Goal: Information Seeking & Learning: Learn about a topic

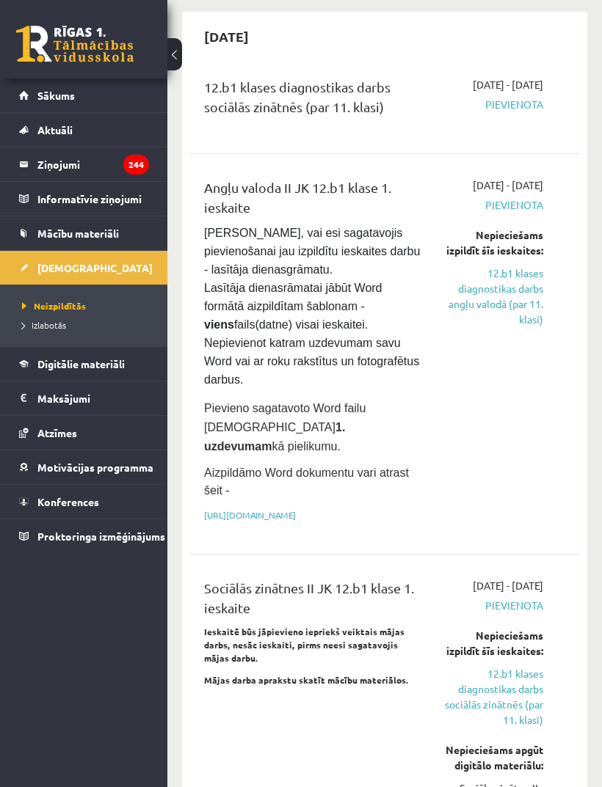
click at [533, 285] on link "12.b1 klases diagnostikas darbs angļu valodā (par 11. klasi)" at bounding box center [494, 297] width 98 height 62
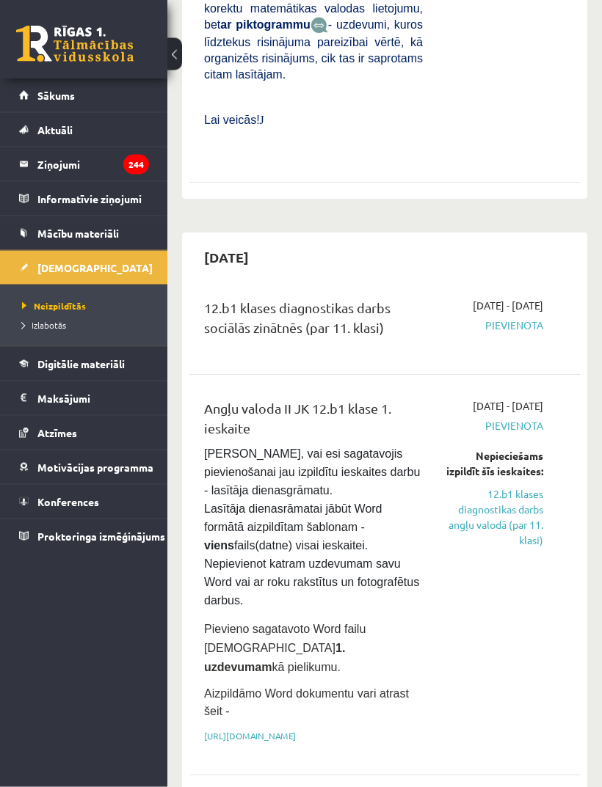
click at [520, 501] on link "12.b1 klases diagnostikas darbs angļu valodā (par 11. klasi)" at bounding box center [494, 518] width 98 height 62
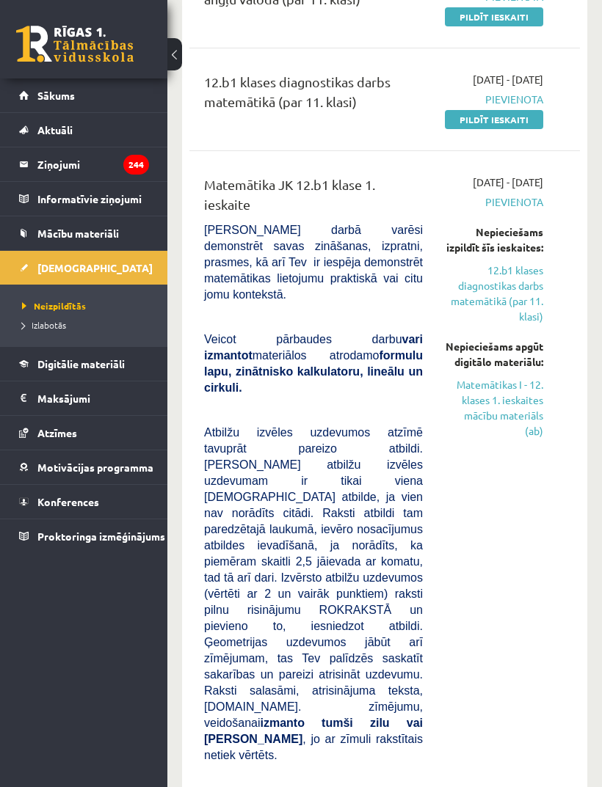
scroll to position [234, 0]
click at [514, 438] on link "Matemātikas I - 12. klases 1. ieskaites mācību materiāls (ab)" at bounding box center [494, 407] width 98 height 62
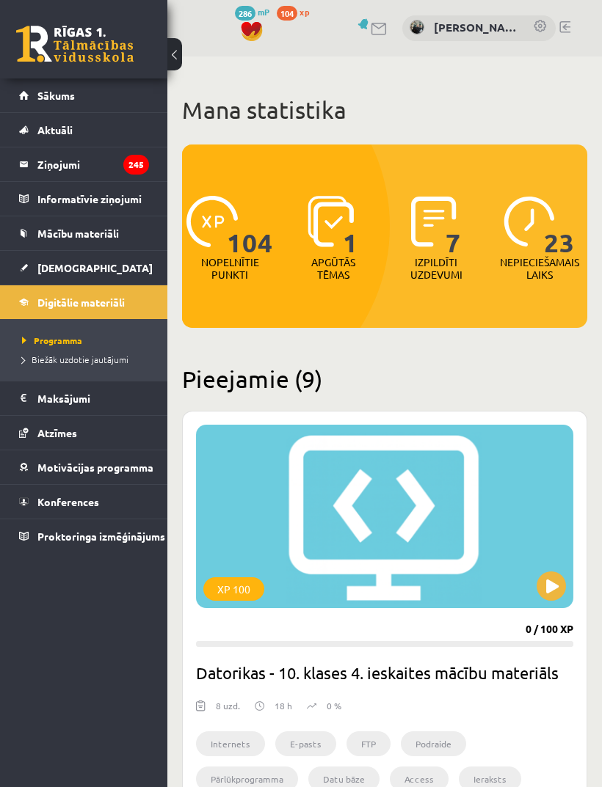
scroll to position [349, 0]
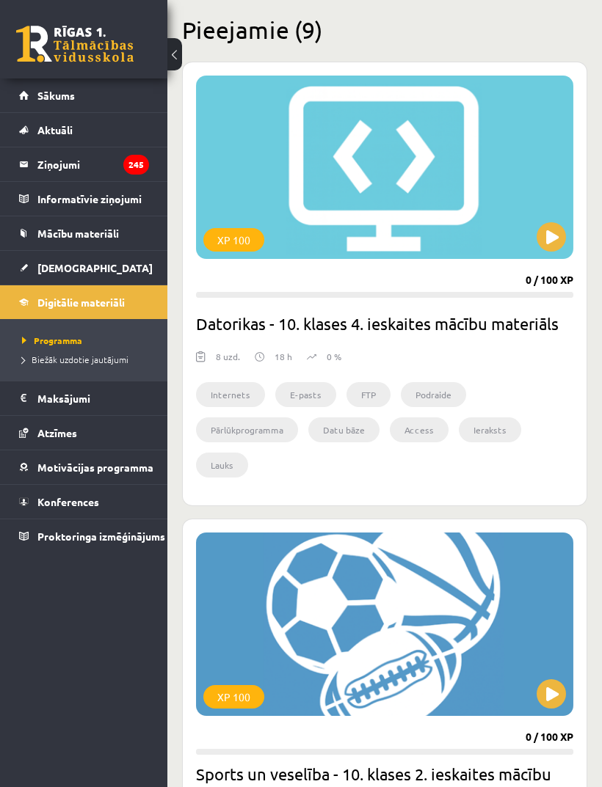
click at [102, 258] on link "[DEMOGRAPHIC_DATA]" at bounding box center [84, 268] width 130 height 34
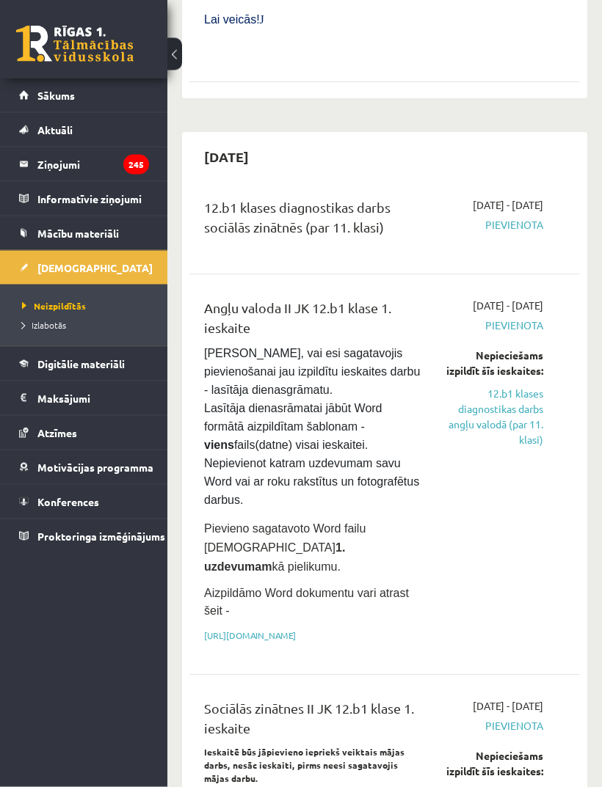
scroll to position [1362, 0]
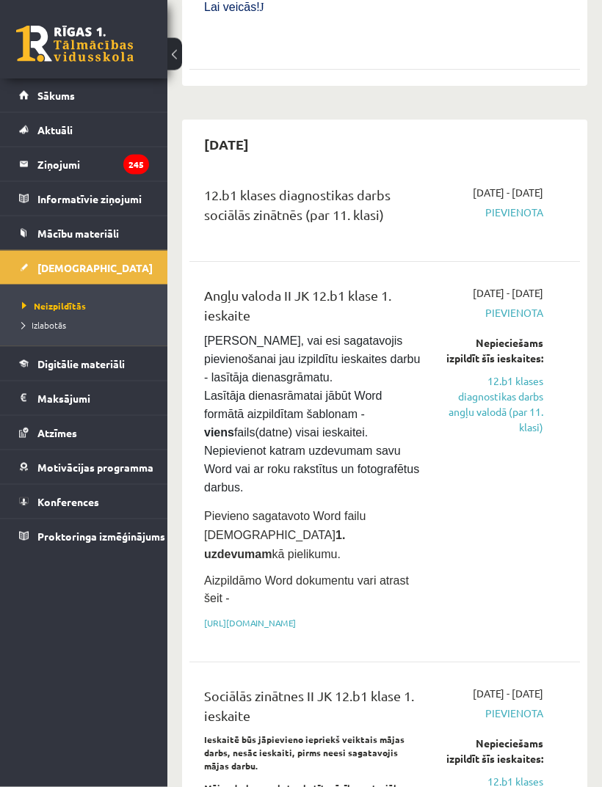
click at [533, 376] on link "12.b1 klases diagnostikas darbs angļu valodā (par 11. klasi)" at bounding box center [494, 405] width 98 height 62
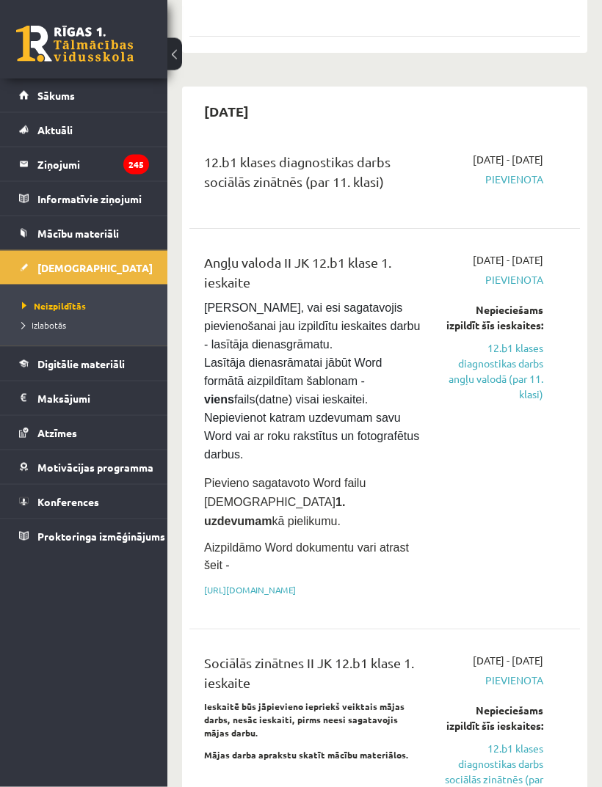
scroll to position [1396, 0]
click at [491, 508] on div "[DATE] - [DATE] [GEOGRAPHIC_DATA] Nepieciešams izpildīt šīs ieskaites: 12.b1 kl…" at bounding box center [494, 428] width 120 height 353
click at [296, 583] on link "[URL][DOMAIN_NAME]" at bounding box center [250, 589] width 92 height 12
